Goal: Information Seeking & Learning: Learn about a topic

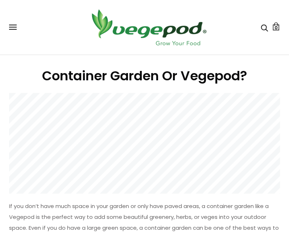
scroll to position [36, 0]
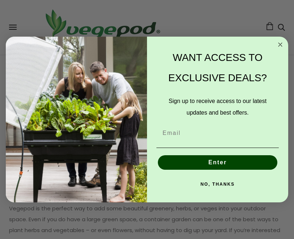
click at [276, 47] on div "WANT ACCESS TO EXCLUSIVE DEALS?" at bounding box center [217, 68] width 127 height 48
click at [279, 46] on circle "Close dialog" at bounding box center [281, 45] width 8 height 8
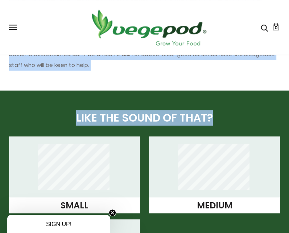
scroll to position [580, 0]
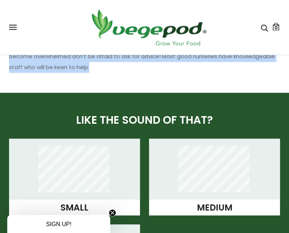
drag, startPoint x: 9, startPoint y: 122, endPoint x: 96, endPoint y: 64, distance: 104.8
copy div "If you don’t have much space in your garden or only have paved areas, a contain…"
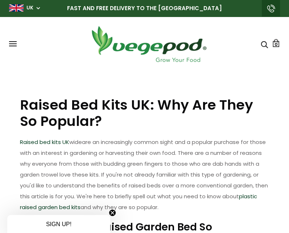
click at [227, 126] on h1 "Raised Bed Kits UK: Why Are They So Popular?" at bounding box center [144, 113] width 249 height 33
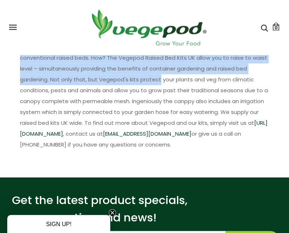
scroll to position [442, 0]
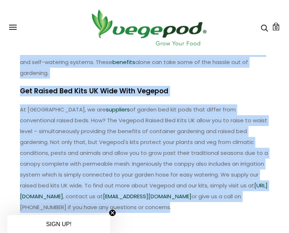
drag, startPoint x: 22, startPoint y: 100, endPoint x: 210, endPoint y: 204, distance: 215.3
copy div "Raised Bed Kits UK: Why Are They So Popular? Raised bed kits UK wide are an inc…"
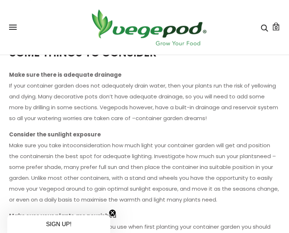
scroll to position [254, 0]
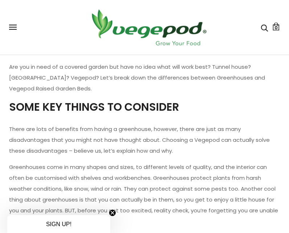
scroll to position [181, 0]
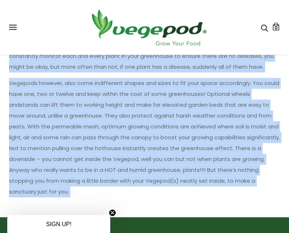
scroll to position [544, 0]
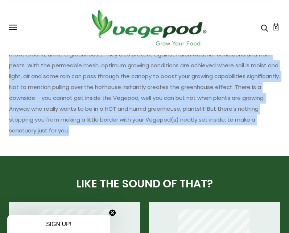
drag, startPoint x: 7, startPoint y: 157, endPoint x: 270, endPoint y: 132, distance: 264.5
copy div "Are you in need of a covered garden but have no idea what will work best? Tunne…"
click at [86, 116] on p "Vegepods however, also come indifferent shapes and sizes to fit your space acco…" at bounding box center [144, 77] width 271 height 120
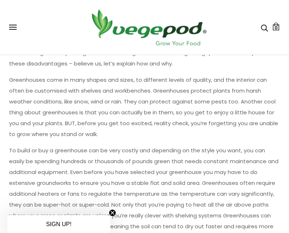
scroll to position [254, 0]
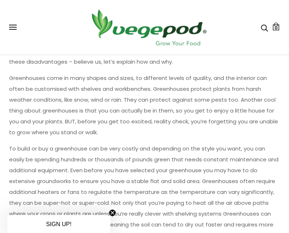
click at [131, 124] on p "Greenhouses come in many shapes and sizes, to different levels of quality, and …" at bounding box center [144, 105] width 271 height 65
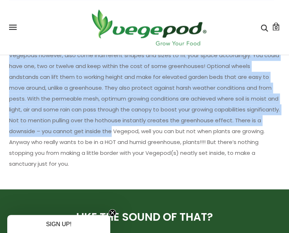
scroll to position [508, 0]
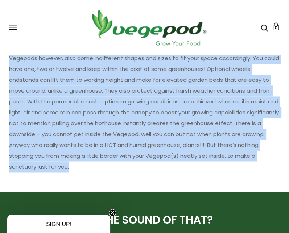
drag, startPoint x: 10, startPoint y: 157, endPoint x: 274, endPoint y: 170, distance: 263.9
copy div "Are you in need of a covered garden but have no idea what will work best? Tunne…"
